Goal: Information Seeking & Learning: Check status

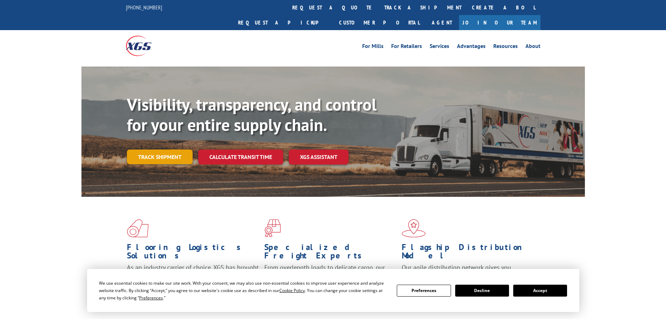
click at [179, 149] on link "Track shipment" at bounding box center [160, 156] width 66 height 15
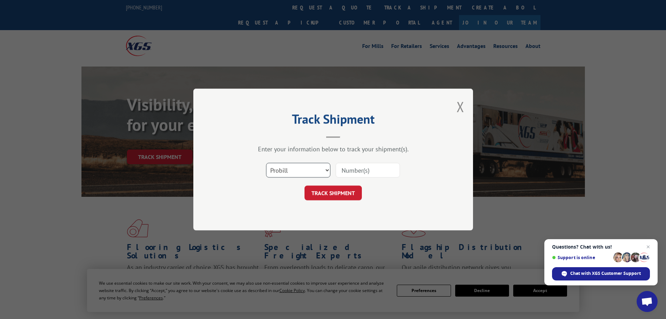
click at [304, 172] on select "Select category... Probill BOL PO" at bounding box center [298, 170] width 64 height 15
select select "bol"
click at [266, 163] on select "Select category... Probill BOL PO" at bounding box center [298, 170] width 64 height 15
click at [345, 170] on input at bounding box center [368, 170] width 64 height 15
paste input "7052047"
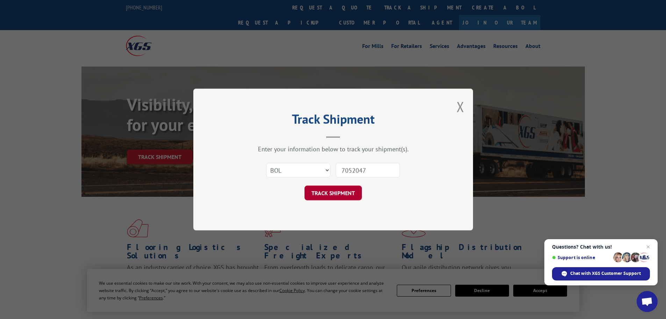
type input "7052047"
click at [345, 191] on button "TRACK SHIPMENT" at bounding box center [333, 192] width 57 height 15
